Goal: Information Seeking & Learning: Learn about a topic

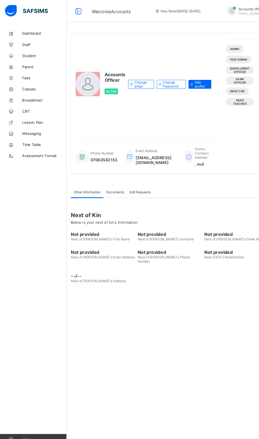
click at [21, 52] on span "Student" at bounding box center [42, 53] width 42 height 4
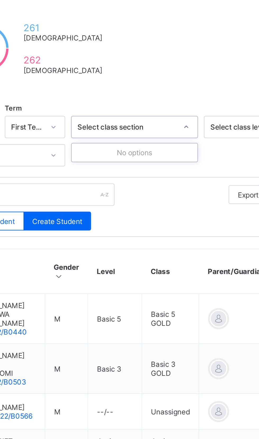
click at [185, 185] on div "Export as Pdf Report Excel Report Excel Report (LMS) Bulk Upload Student Create…" at bounding box center [161, 183] width 177 height 21
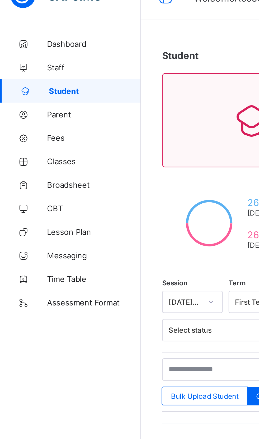
click at [28, 85] on span "Classes" at bounding box center [42, 85] width 42 height 4
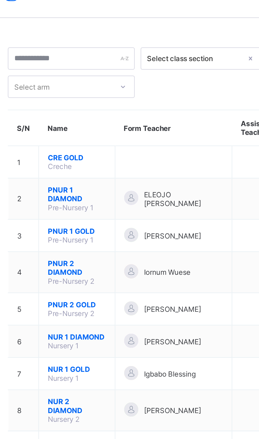
click at [95, 102] on span "PNUR 1 DIAMOND" at bounding box center [104, 101] width 26 height 8
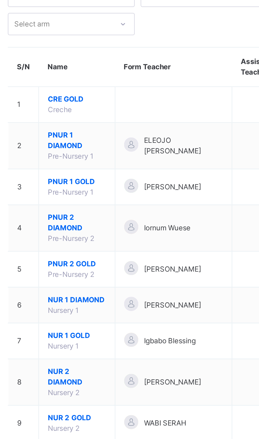
click at [96, 143] on span "PNUR 2 DIAMOND" at bounding box center [104, 142] width 26 height 10
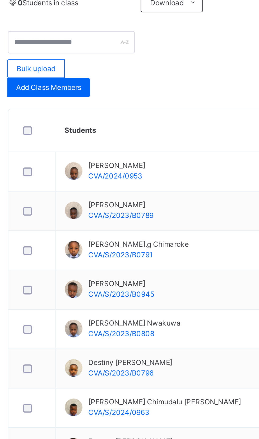
scroll to position [92, 0]
